Goal: Register for event/course

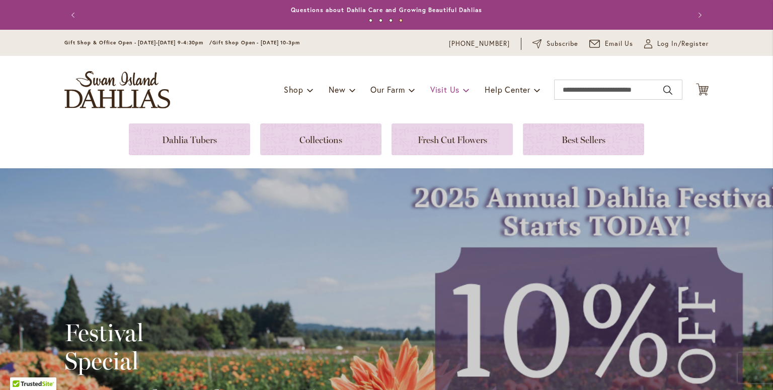
click at [451, 90] on span "Visit Us" at bounding box center [444, 89] width 29 height 11
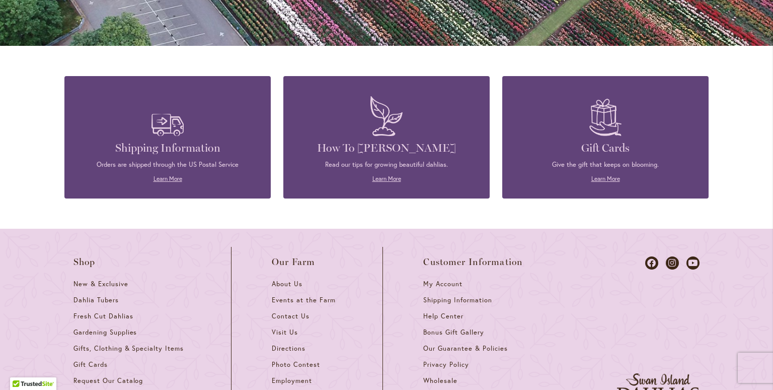
scroll to position [892, 0]
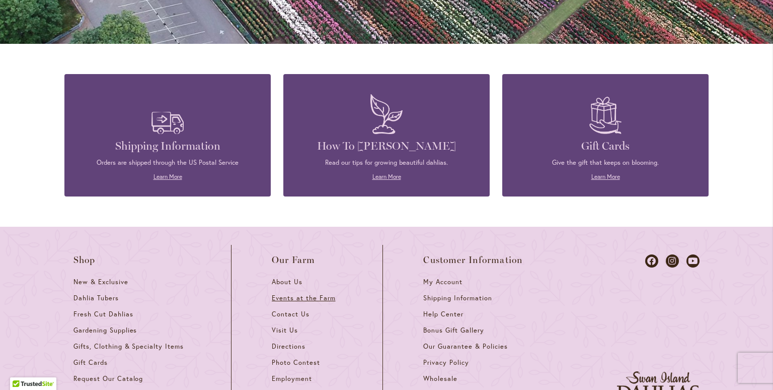
click at [299, 293] on span "Events at the Farm" at bounding box center [303, 297] width 63 height 9
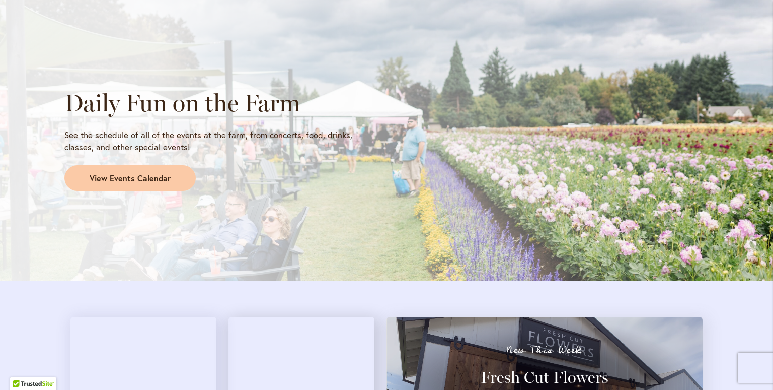
scroll to position [832, 0]
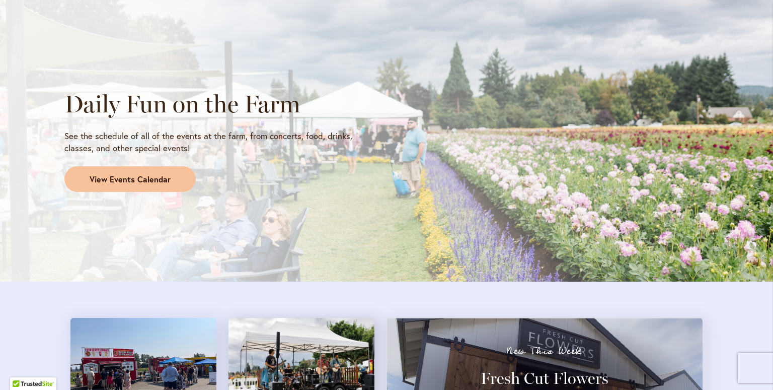
click at [154, 175] on span "View Events Calendar" at bounding box center [130, 180] width 81 height 12
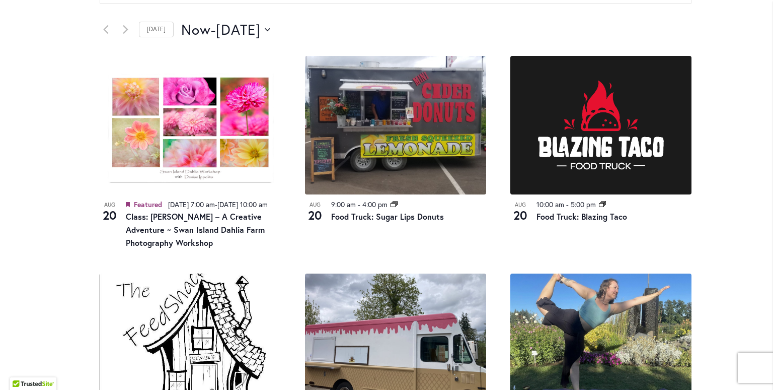
scroll to position [514, 0]
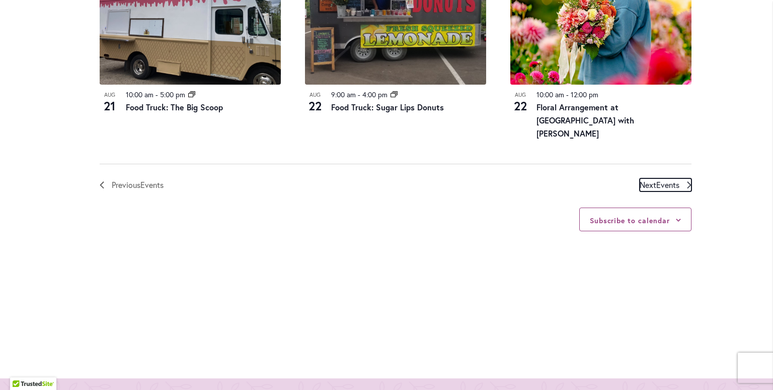
click at [662, 187] on span "Events" at bounding box center [667, 184] width 23 height 11
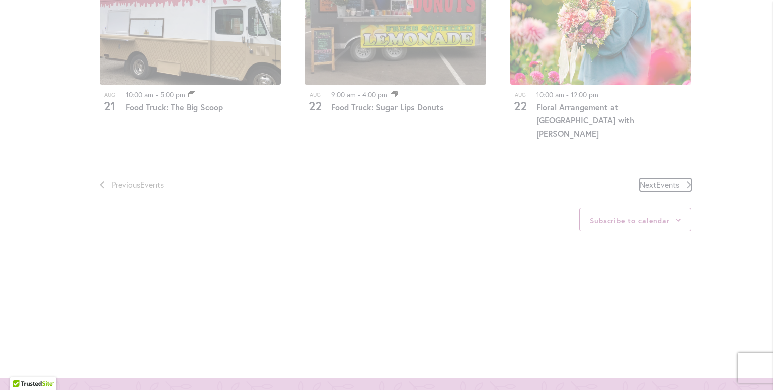
scroll to position [496, 0]
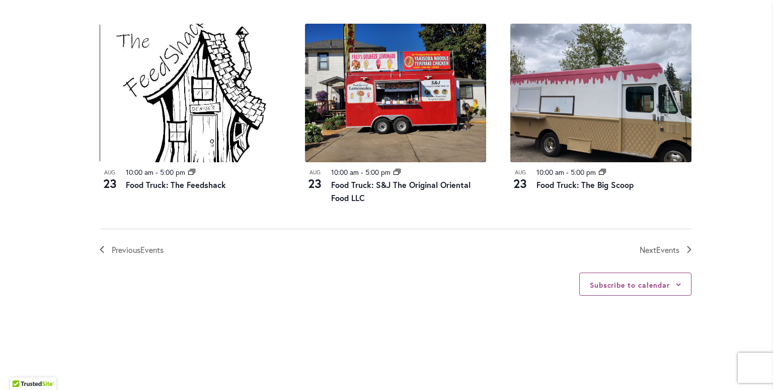
scroll to position [1136, 0]
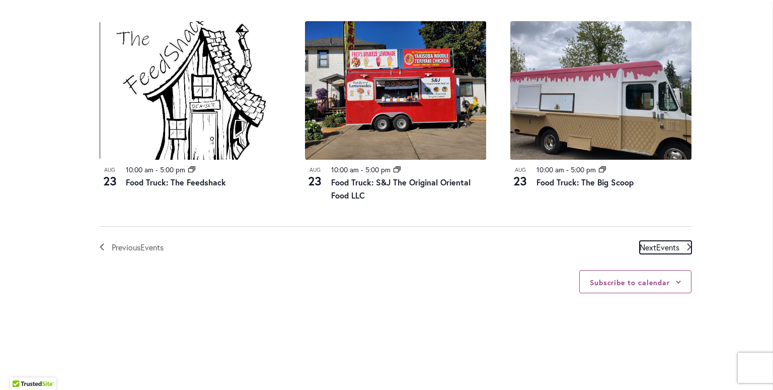
click at [658, 247] on span "Events" at bounding box center [667, 247] width 23 height 11
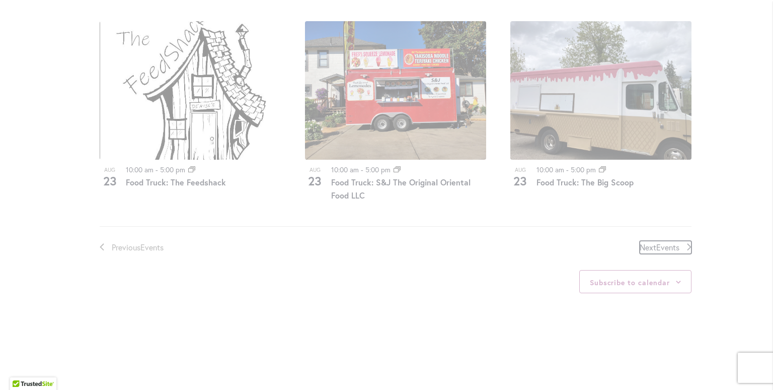
scroll to position [496, 0]
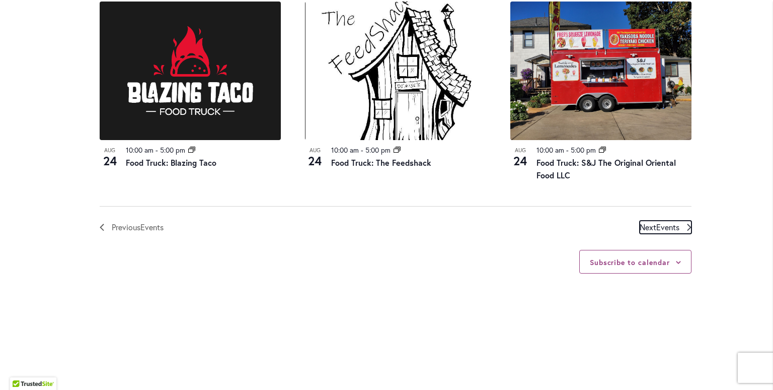
click at [659, 221] on span "Events" at bounding box center [667, 226] width 23 height 11
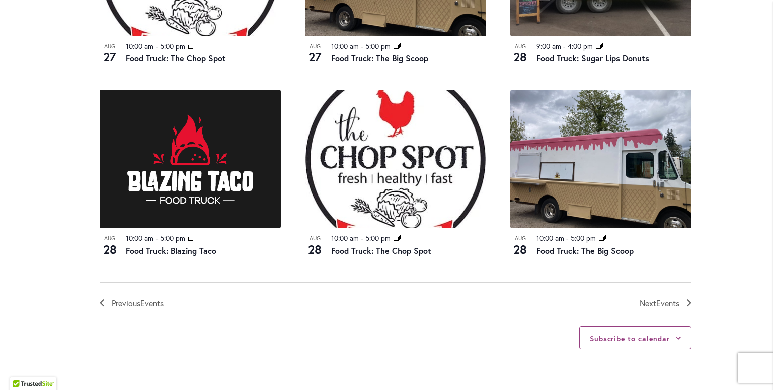
scroll to position [1081, 0]
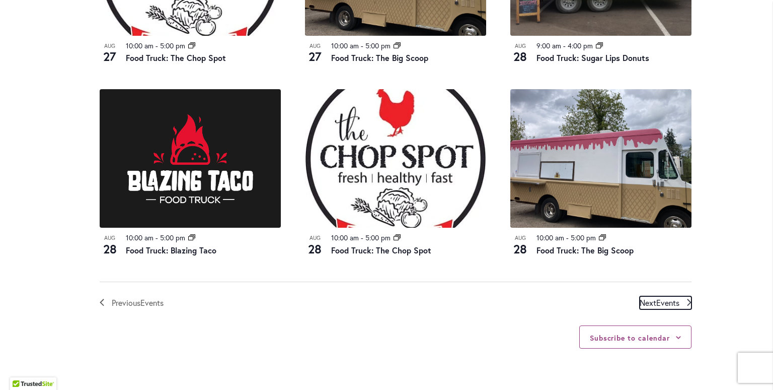
click at [660, 297] on span "Events" at bounding box center [667, 302] width 23 height 11
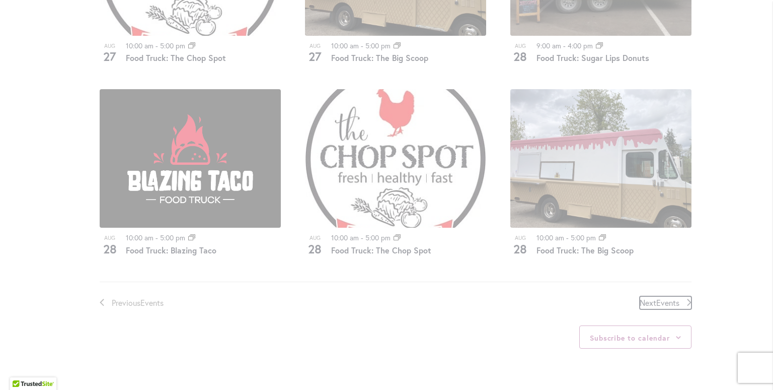
scroll to position [496, 0]
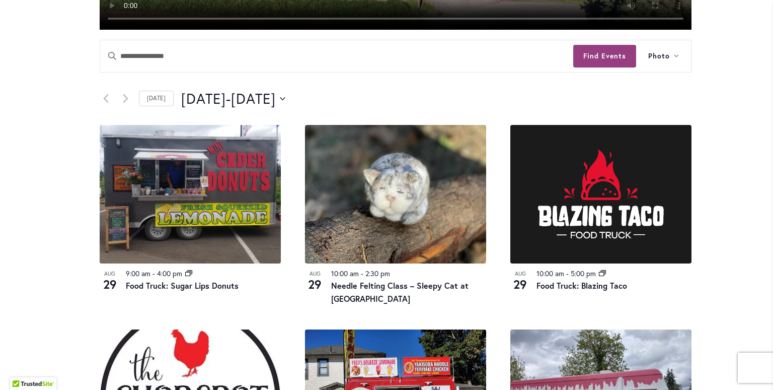
scroll to position [457, 0]
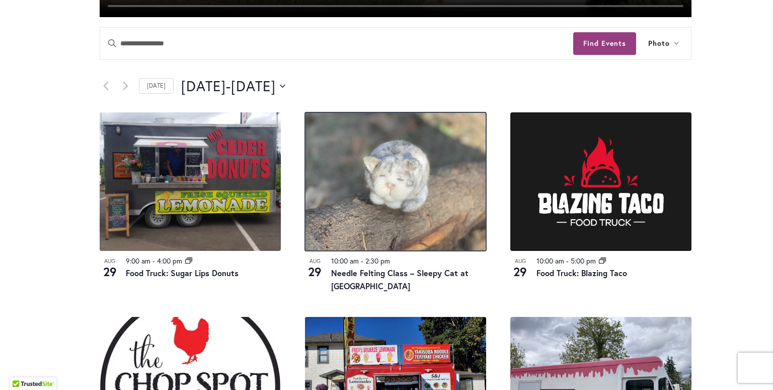
click at [400, 205] on img at bounding box center [395, 181] width 181 height 138
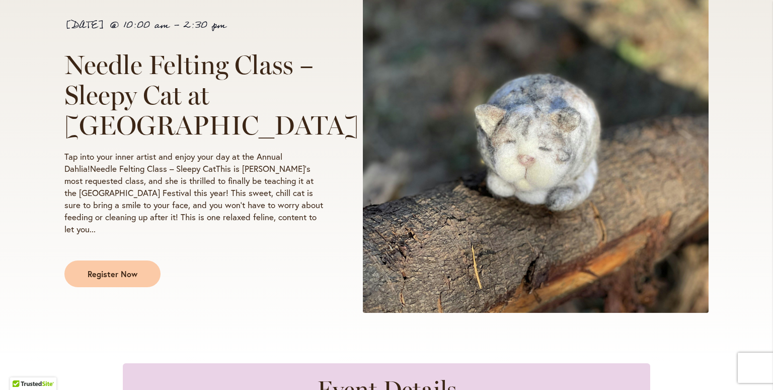
scroll to position [201, 0]
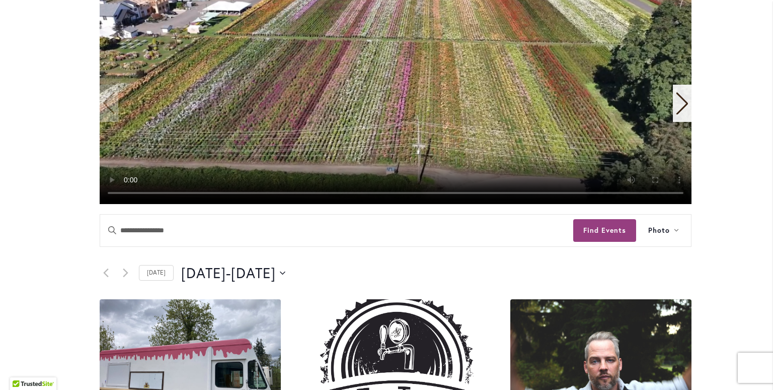
scroll to position [272, 0]
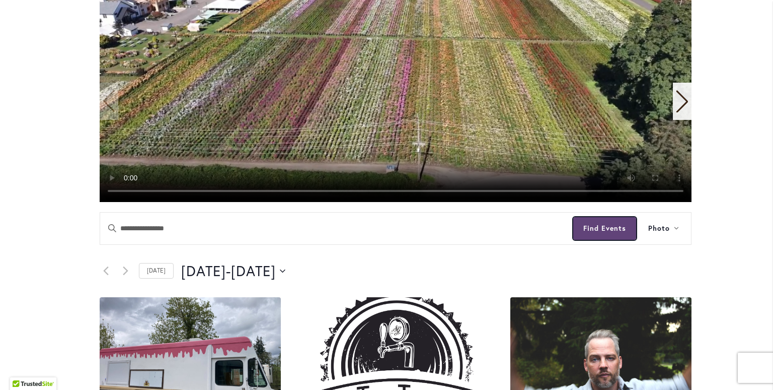
click at [601, 234] on button "Find Events" at bounding box center [604, 228] width 63 height 23
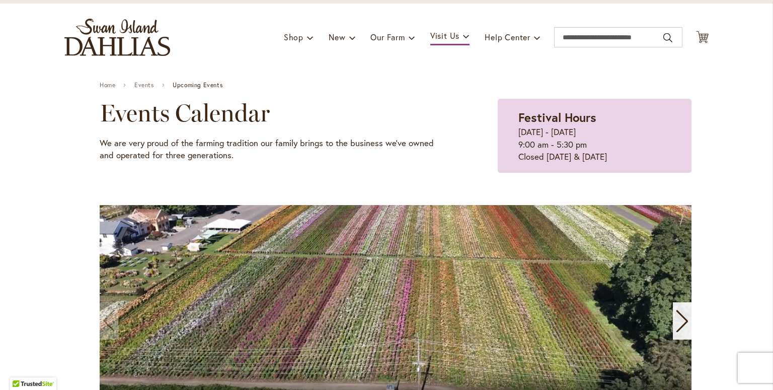
scroll to position [0, 0]
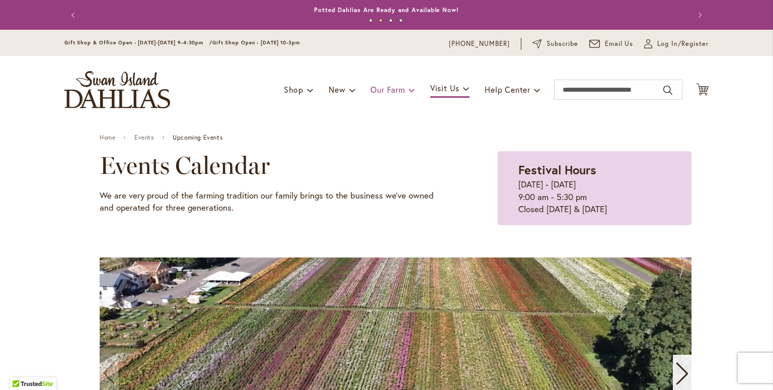
click at [378, 91] on span "Our Farm" at bounding box center [388, 89] width 34 height 11
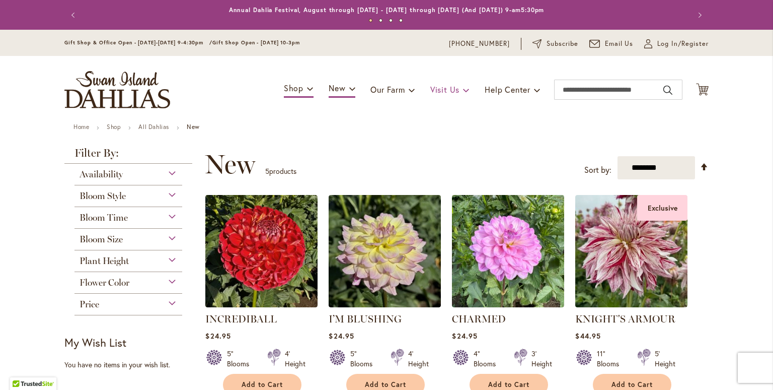
click at [447, 92] on span "Visit Us" at bounding box center [444, 89] width 29 height 11
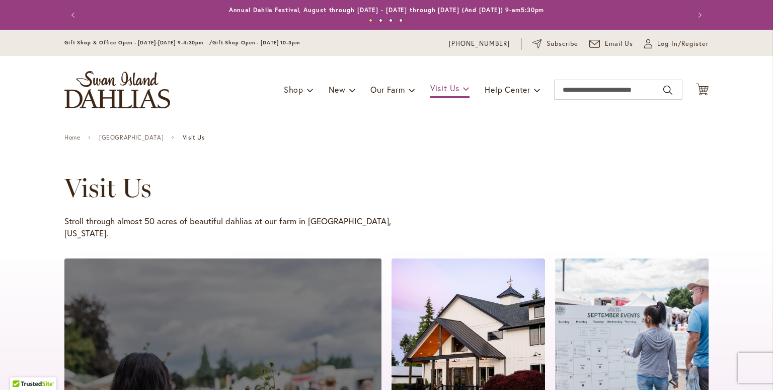
click at [439, 89] on span "Visit Us" at bounding box center [444, 88] width 29 height 11
click at [463, 91] on span at bounding box center [466, 88] width 7 height 16
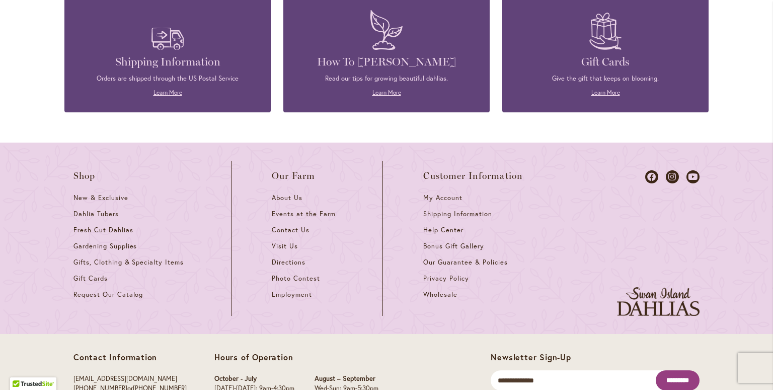
scroll to position [1009, 0]
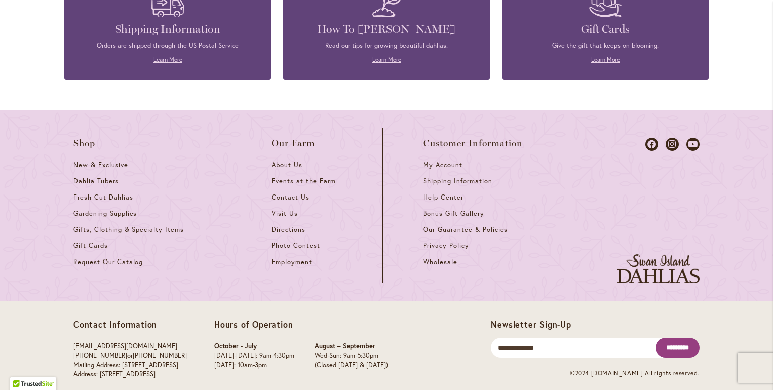
click at [288, 177] on span "Events at the Farm" at bounding box center [303, 181] width 63 height 9
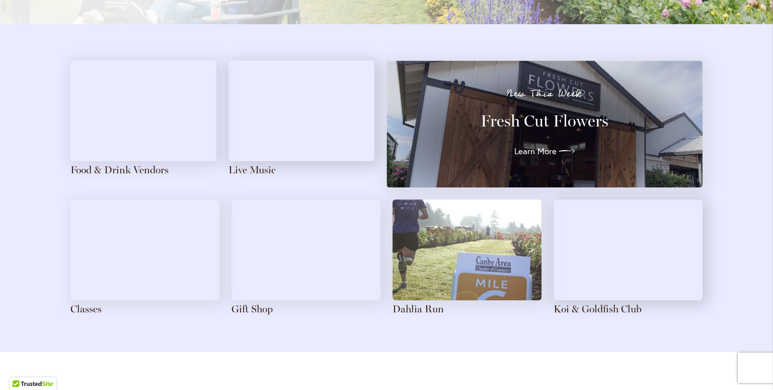
scroll to position [1093, 0]
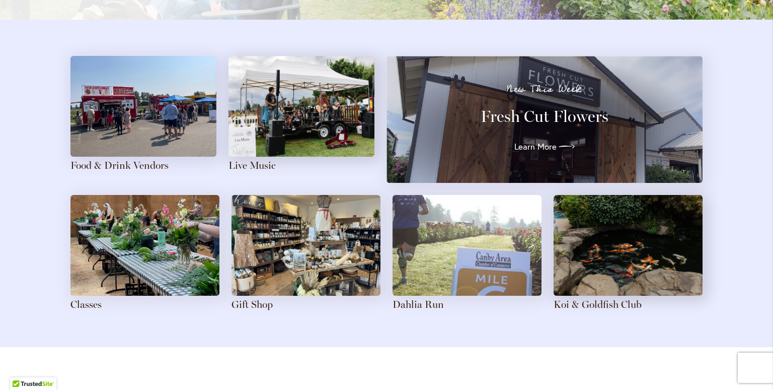
click at [129, 257] on img at bounding box center [144, 245] width 149 height 101
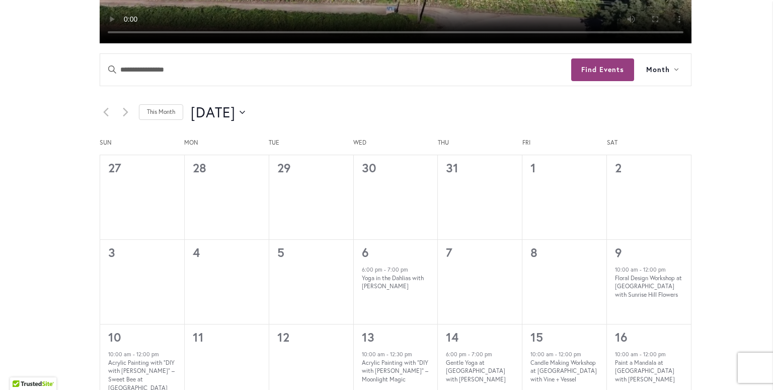
scroll to position [474, 0]
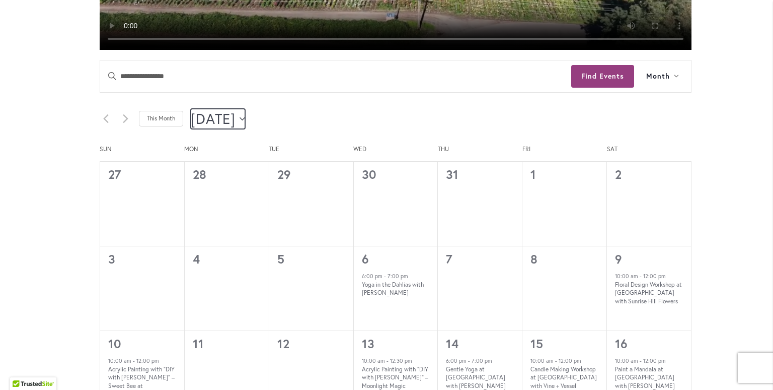
click at [245, 118] on icon "Click to toggle datepicker" at bounding box center [243, 119] width 6 height 4
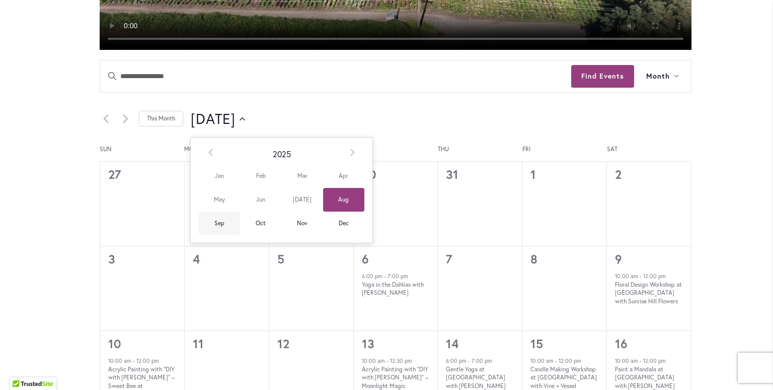
click at [220, 223] on span "Sep" at bounding box center [219, 223] width 41 height 24
type input "********"
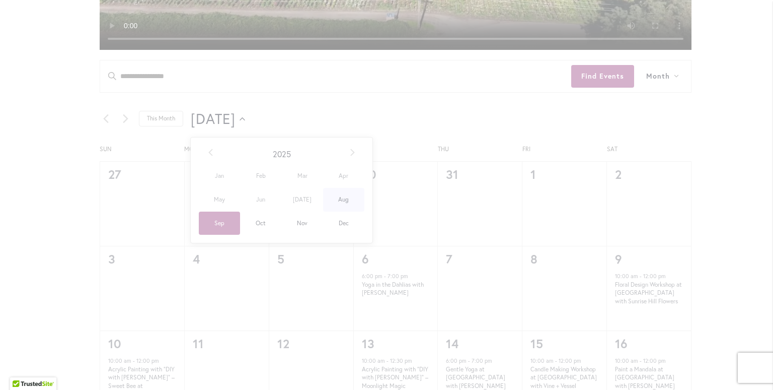
scroll to position [0, 35]
